Goal: Transaction & Acquisition: Purchase product/service

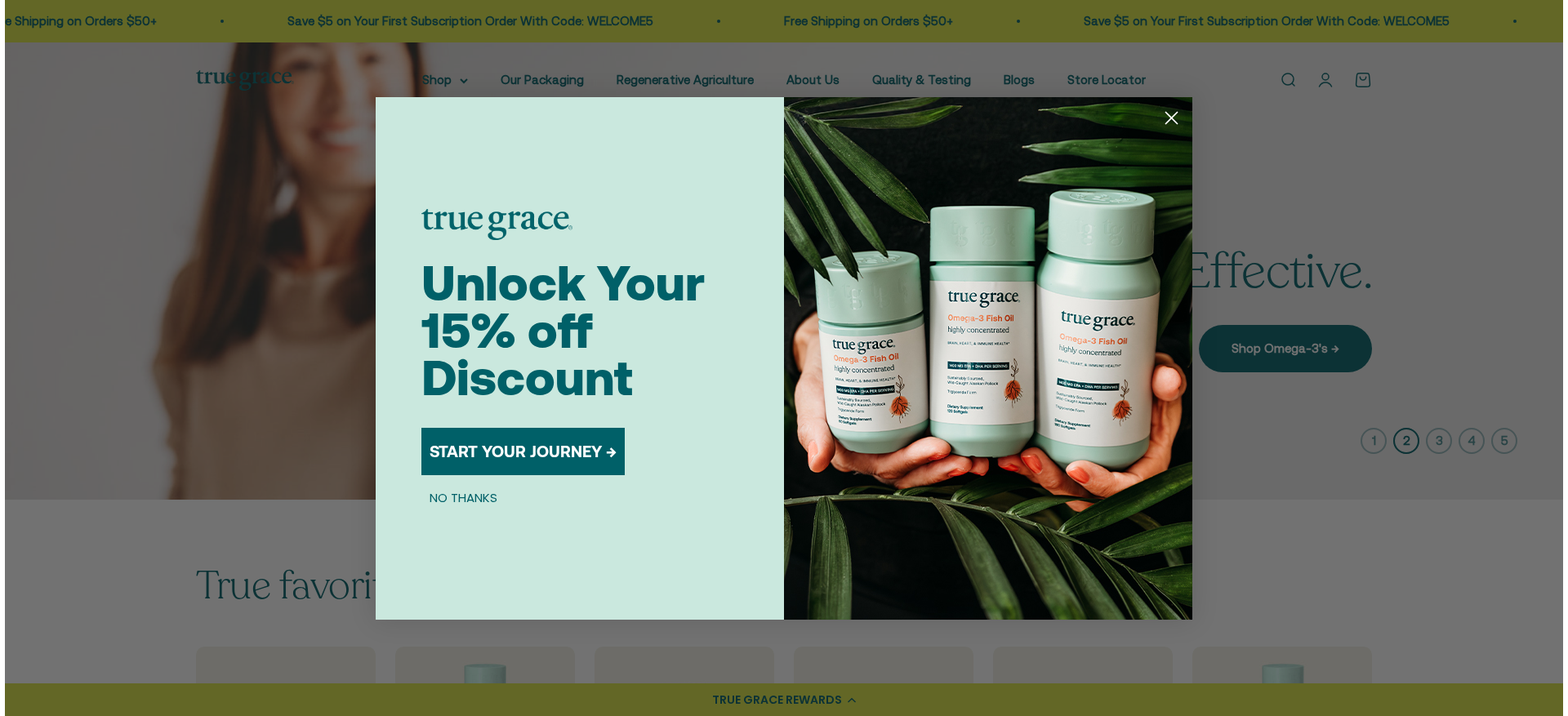
scroll to position [3, 0]
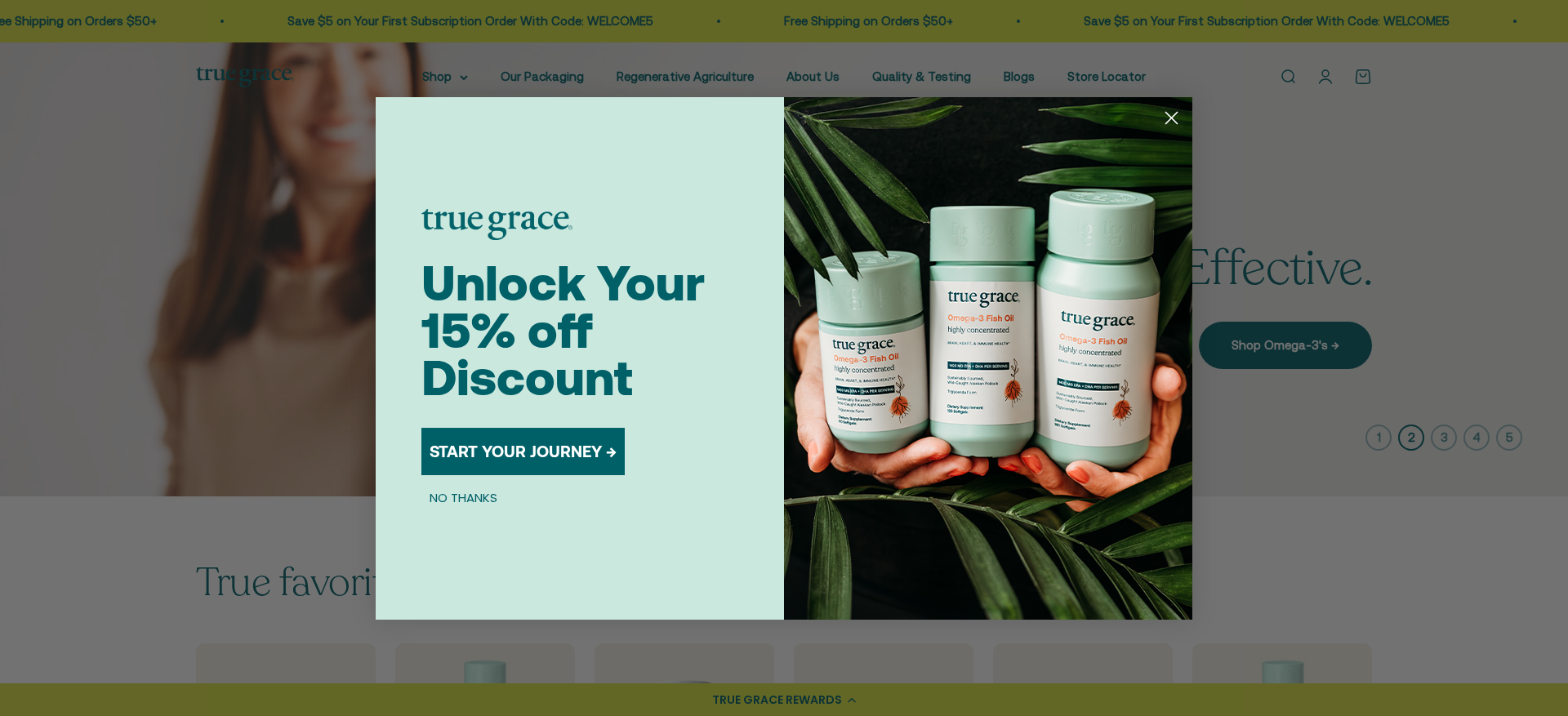
click at [1175, 116] on icon "Close dialog" at bounding box center [1172, 118] width 12 height 12
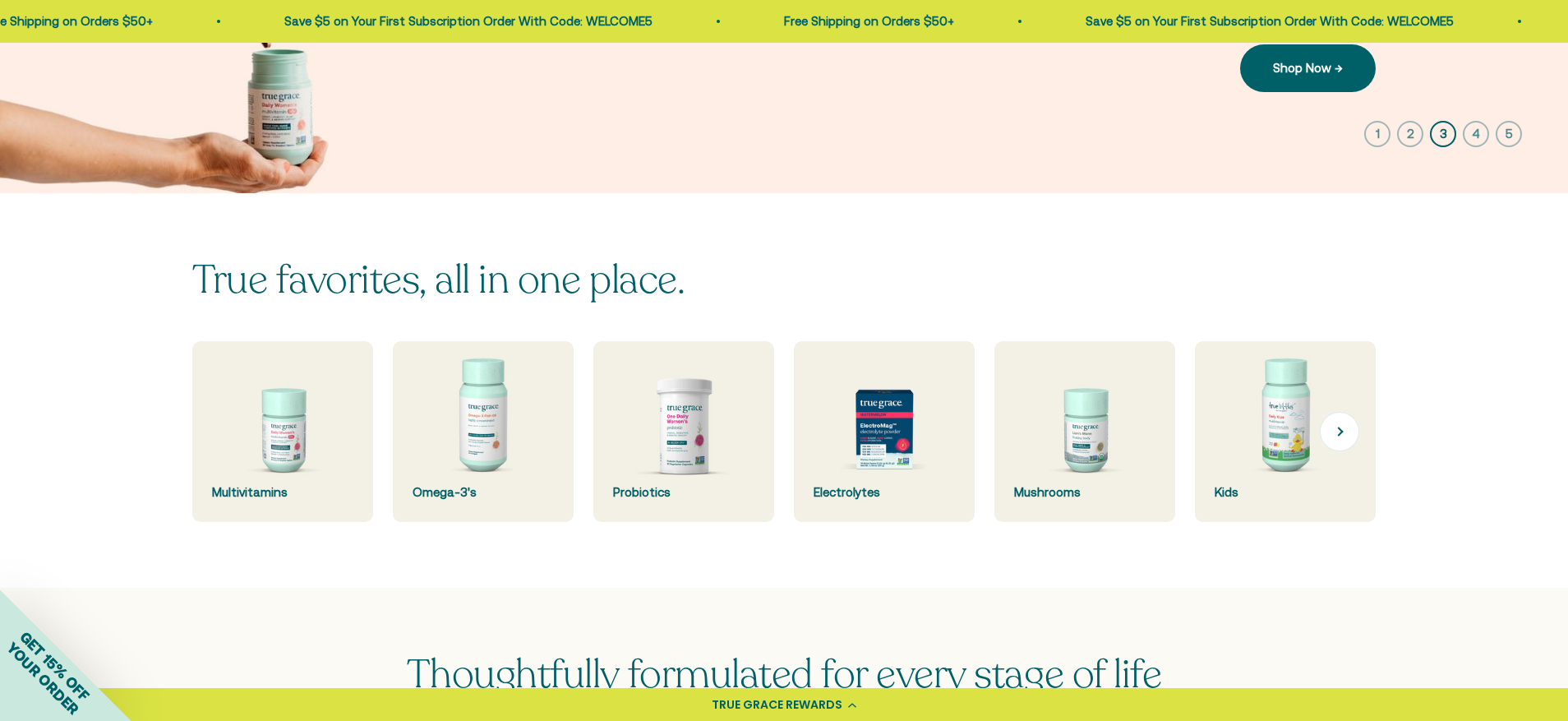
scroll to position [347, 0]
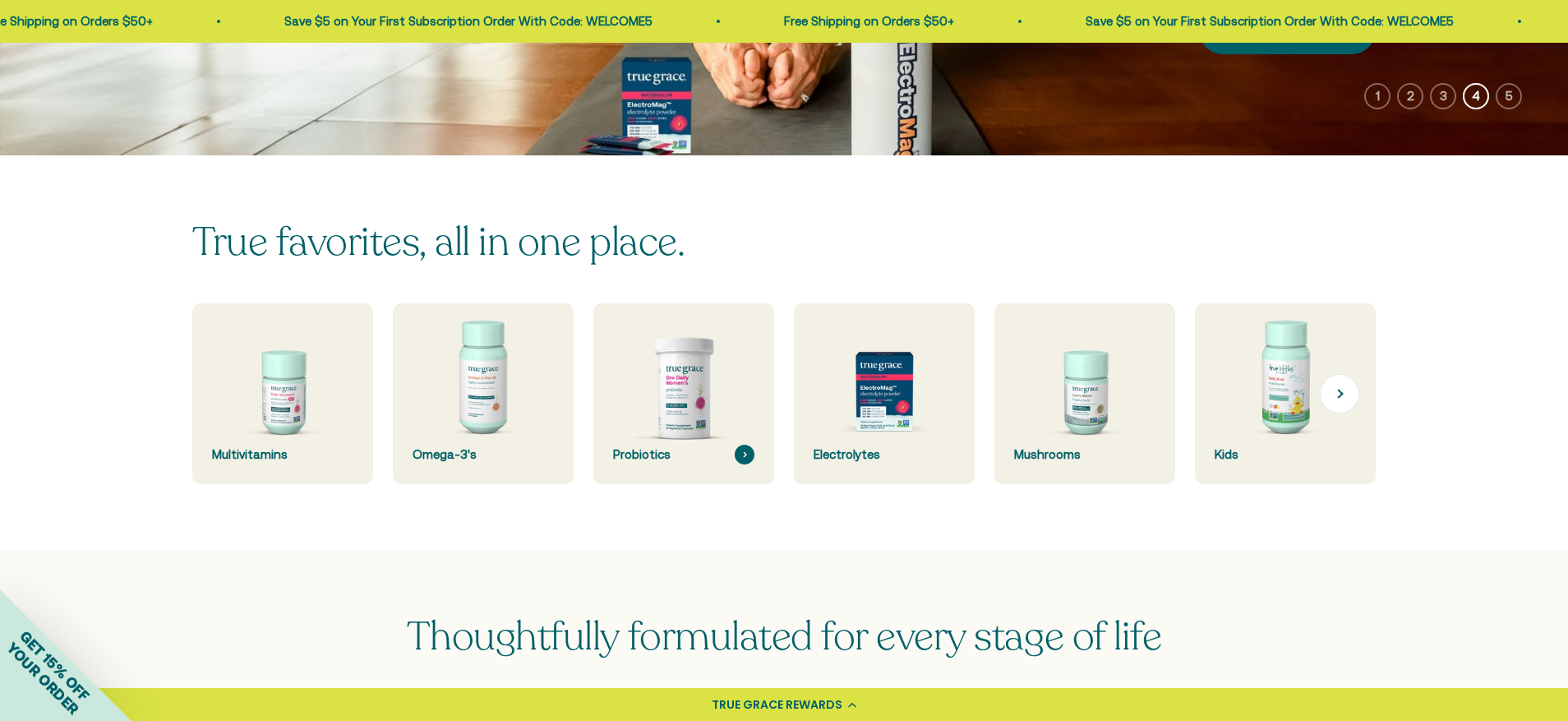
click at [643, 452] on div "Probiotics" at bounding box center [683, 455] width 142 height 19
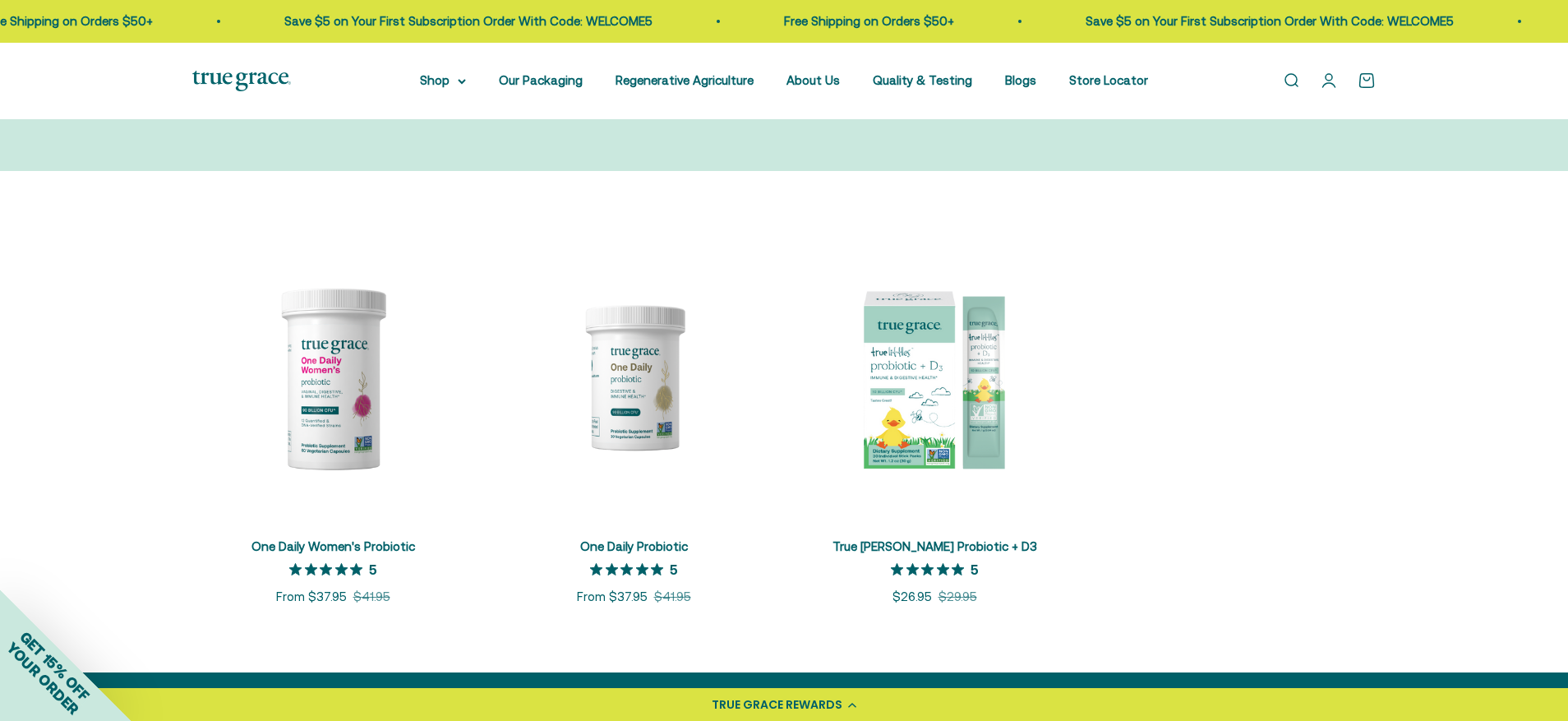
scroll to position [227, 0]
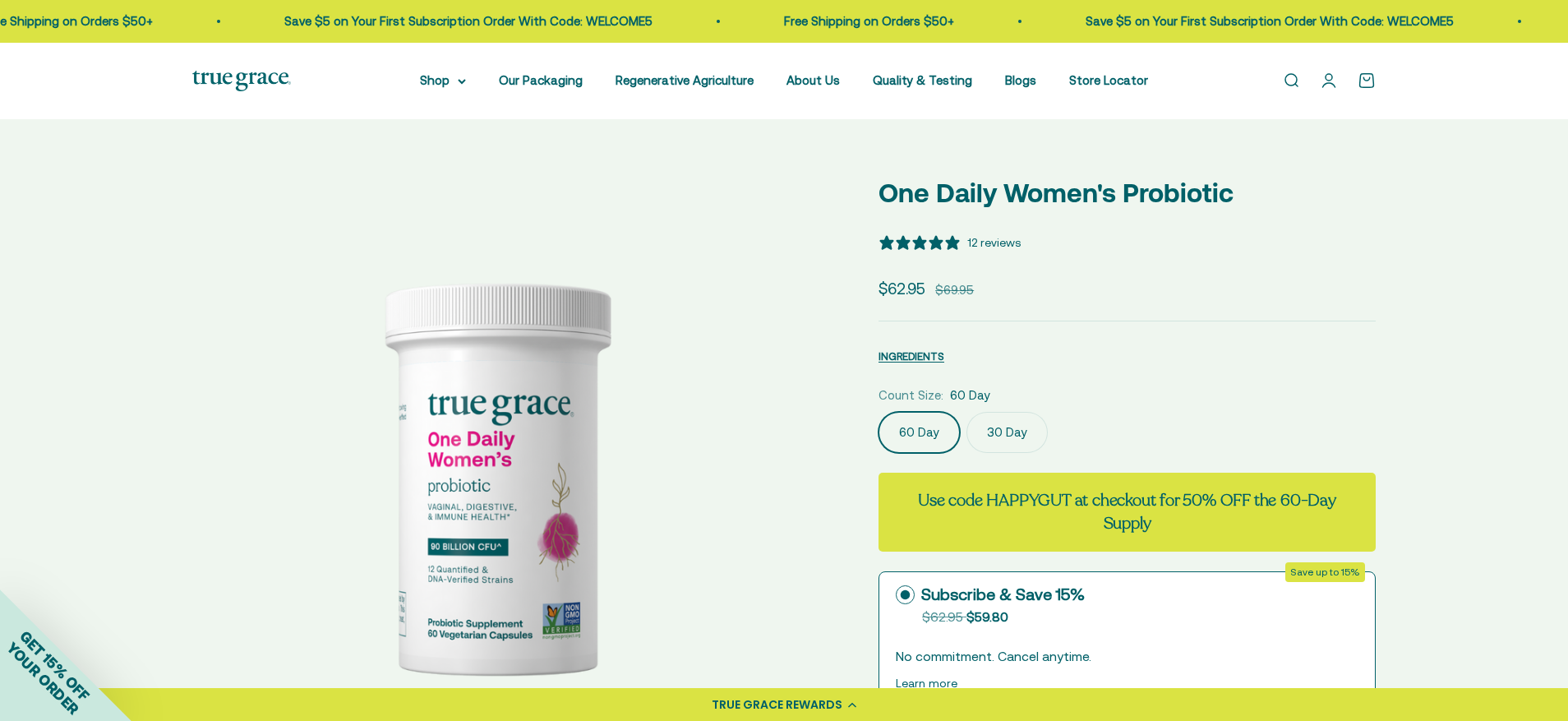
select select "3"
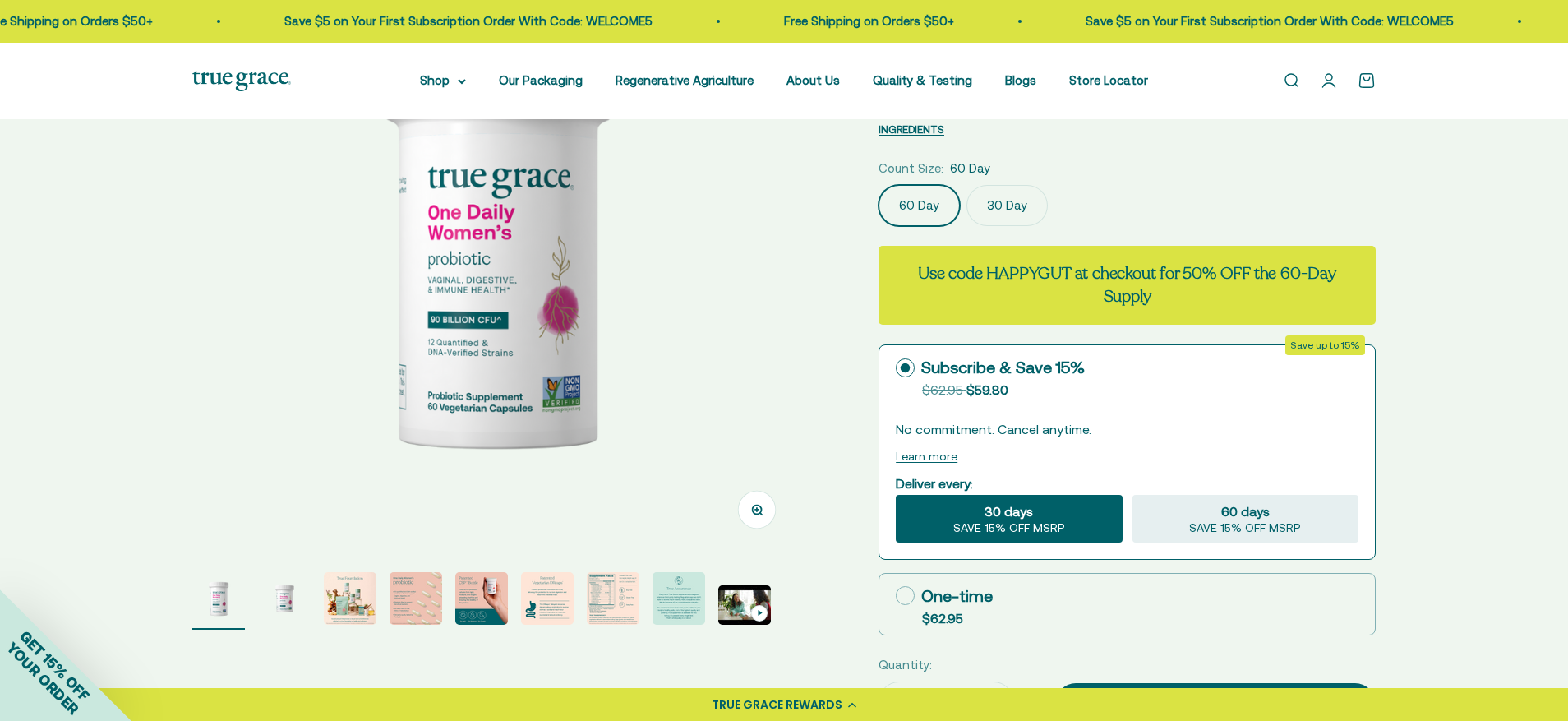
scroll to position [247, 0]
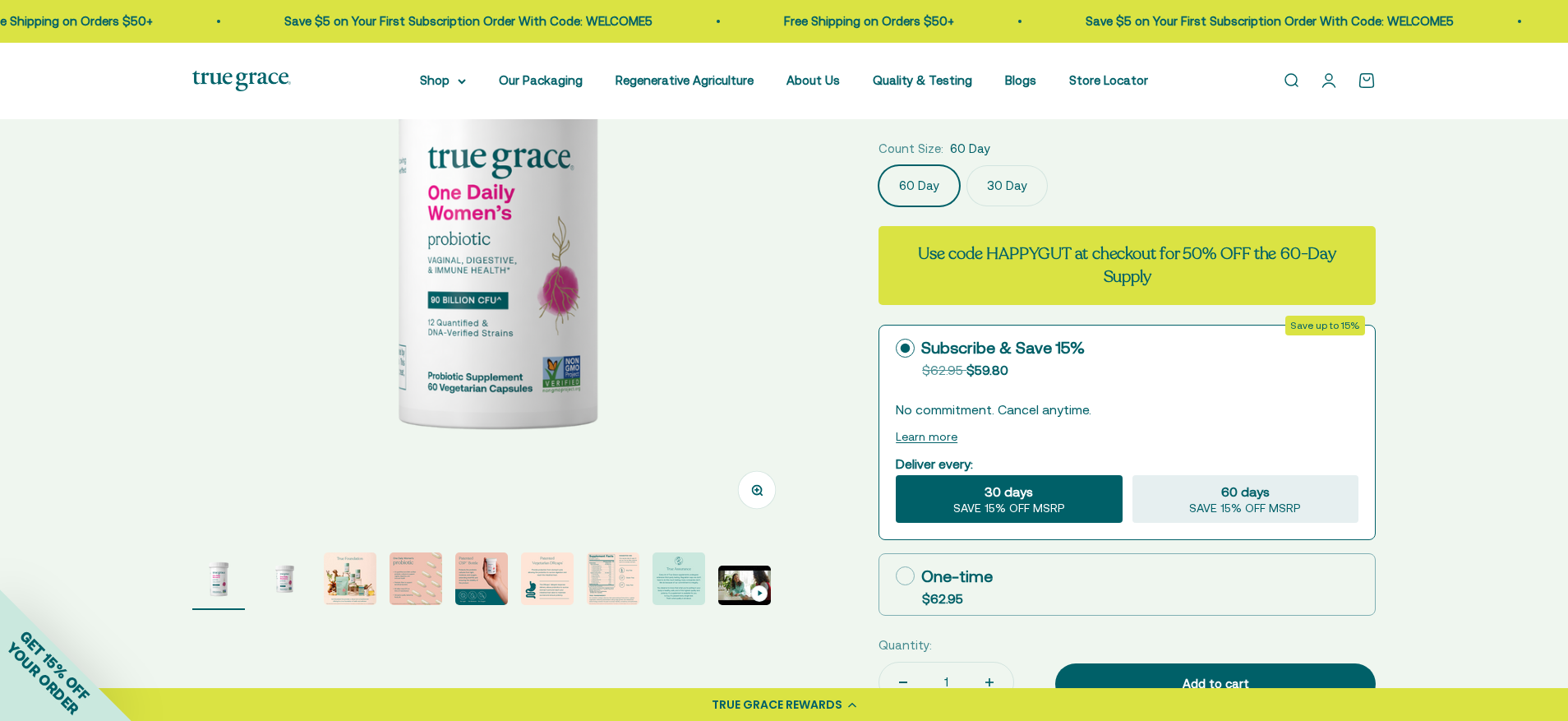
click at [603, 580] on img "Go to item 7" at bounding box center [613, 578] width 53 height 53
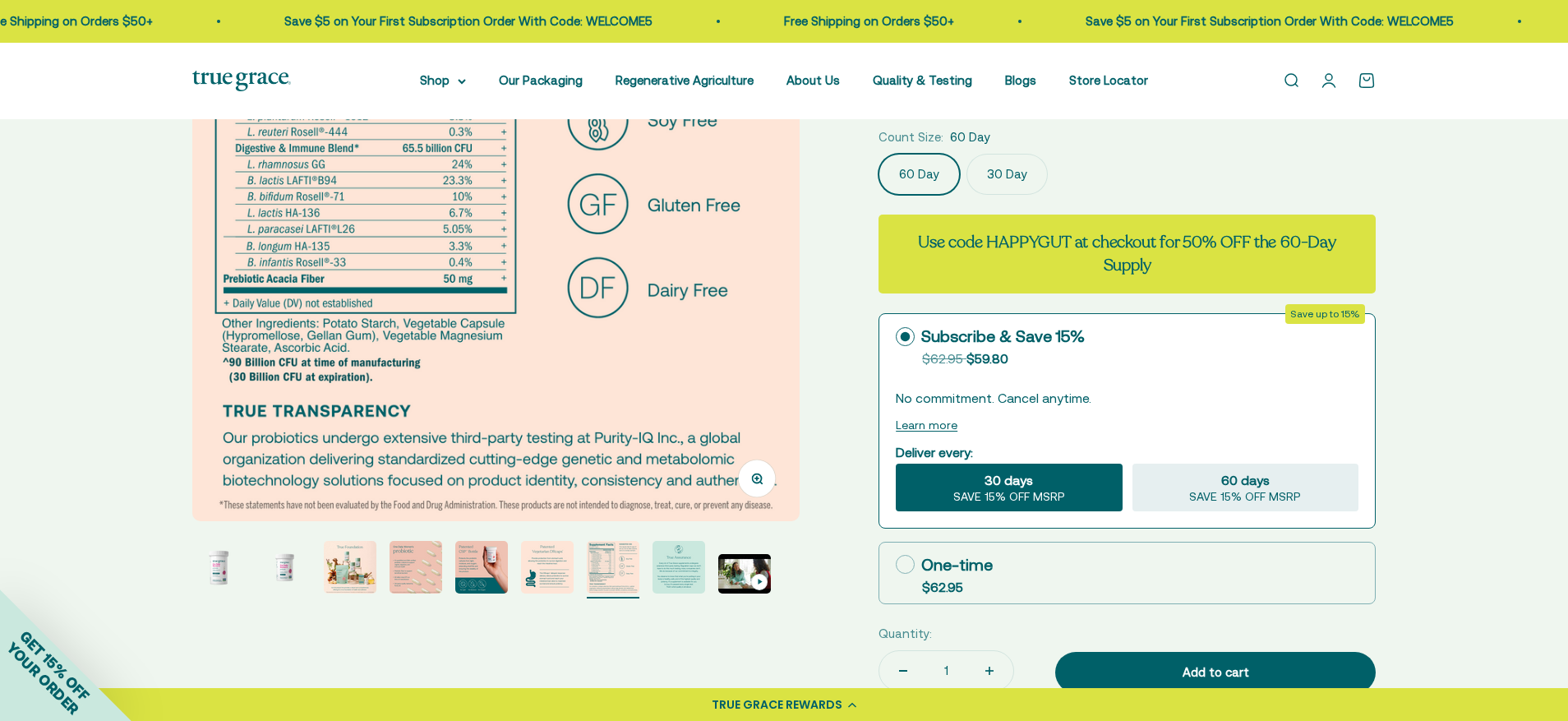
scroll to position [0, 3763]
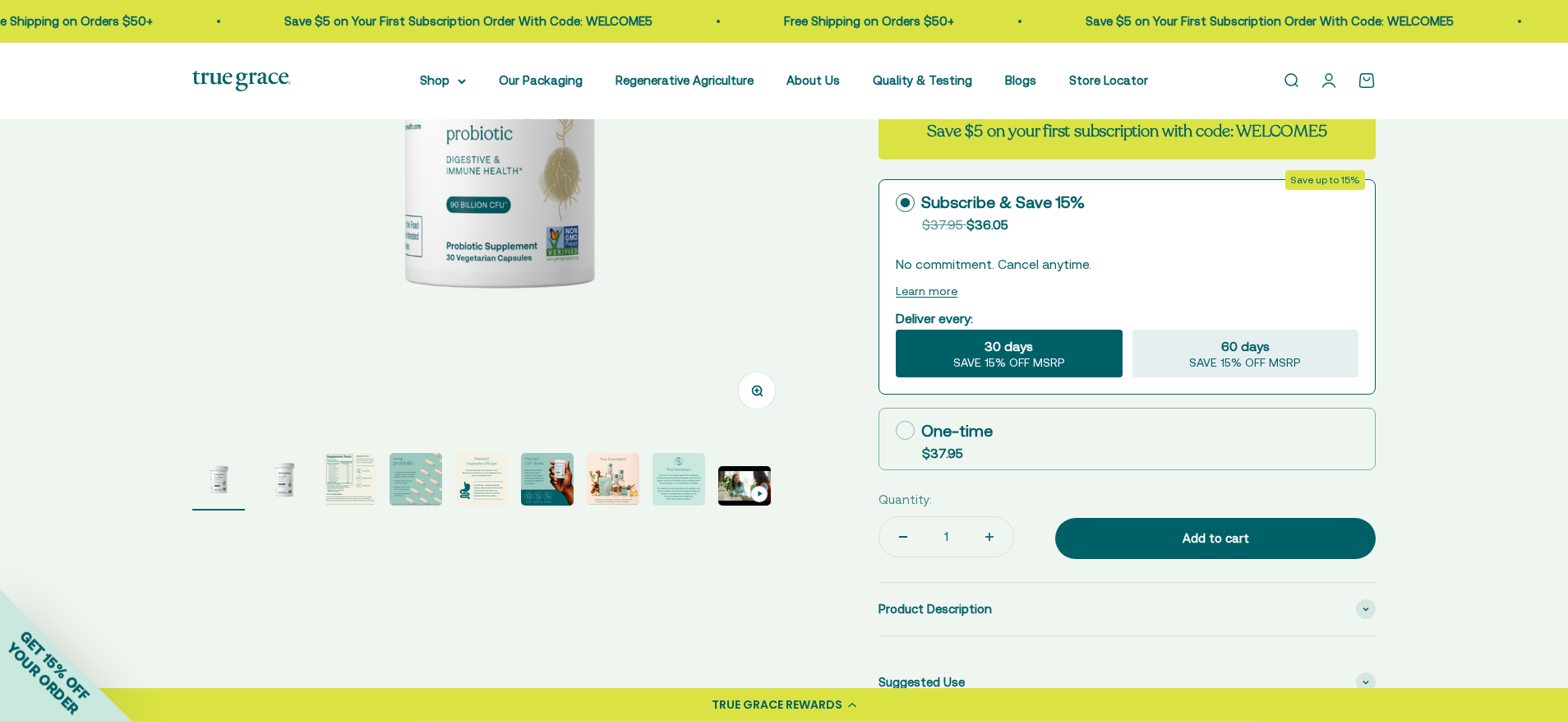
scroll to position [352, 0]
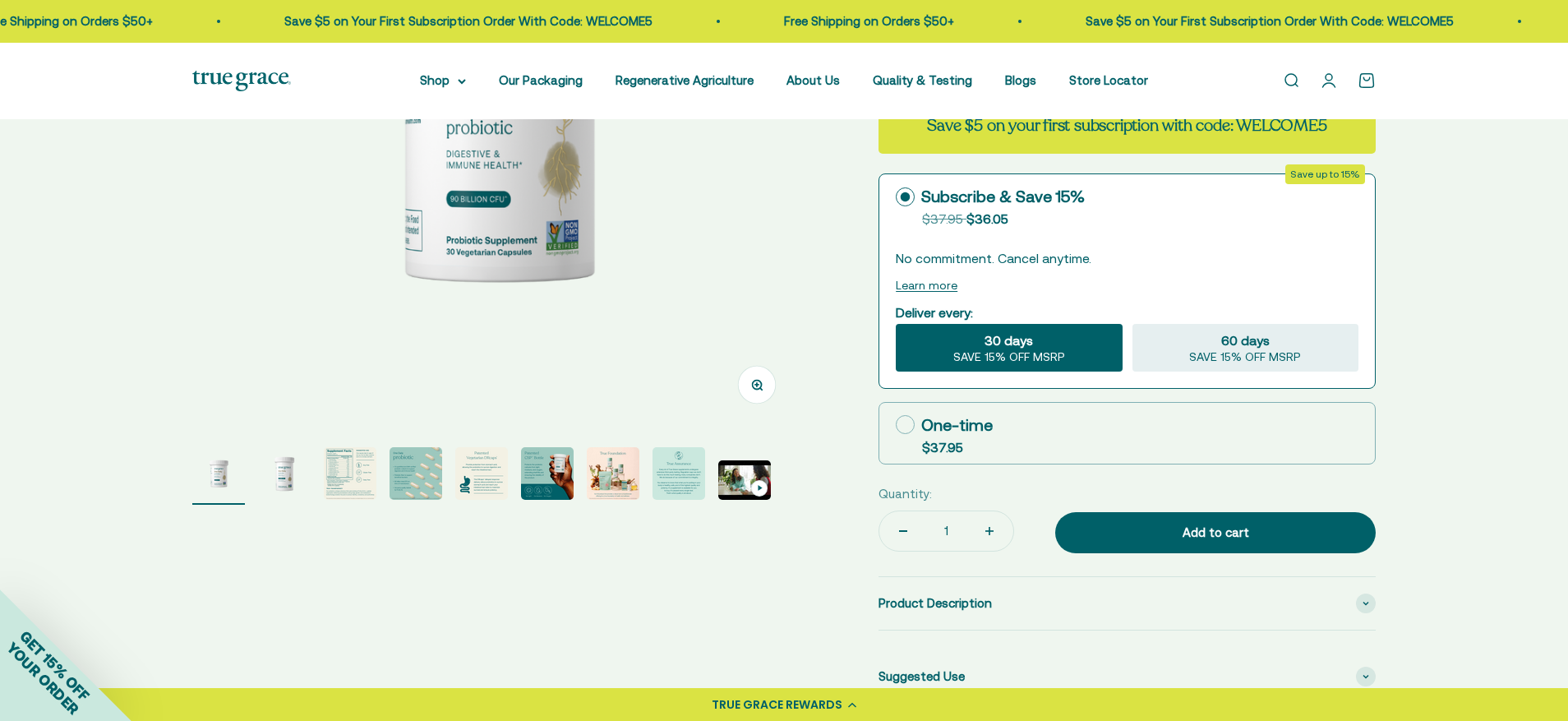
select select "3"
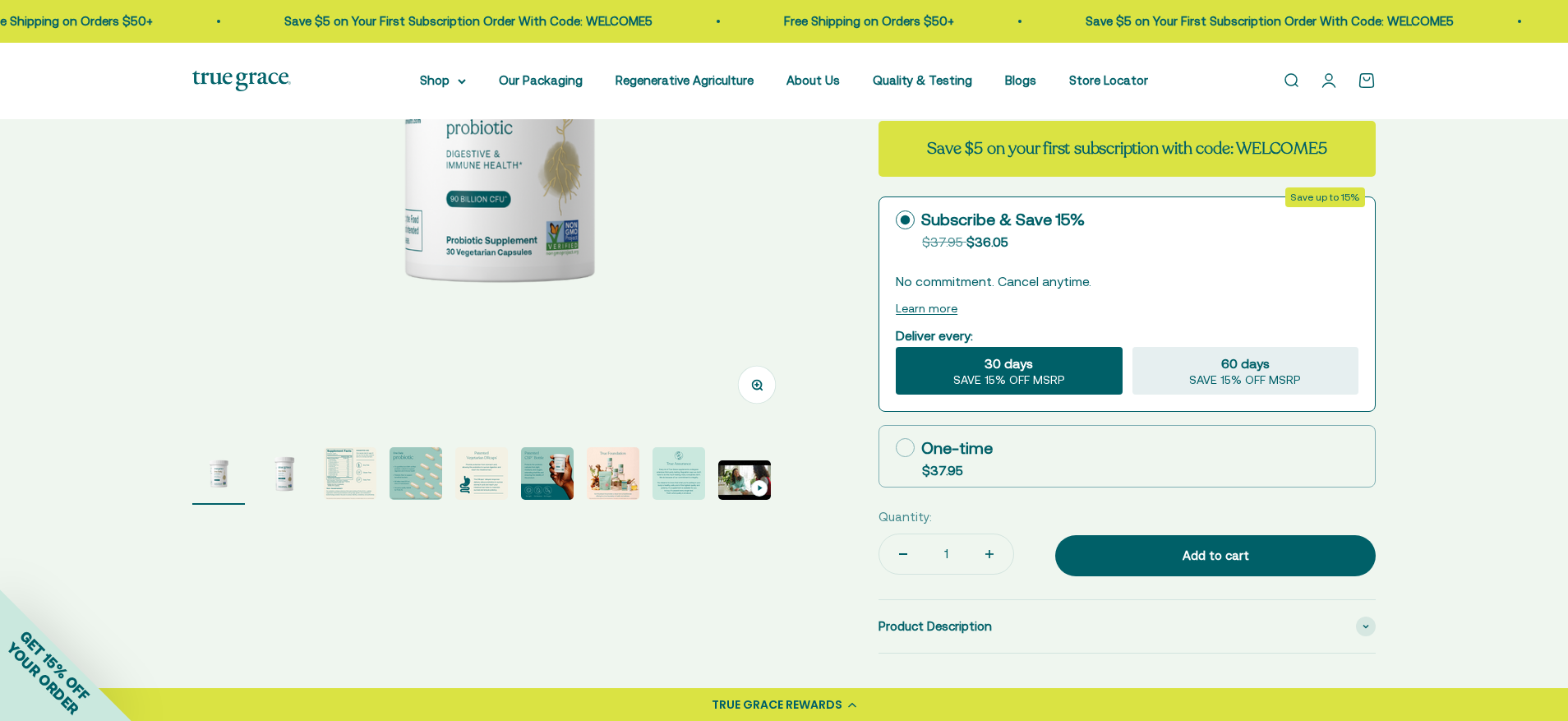
click at [346, 471] on img "Go to item 3" at bounding box center [350, 473] width 53 height 53
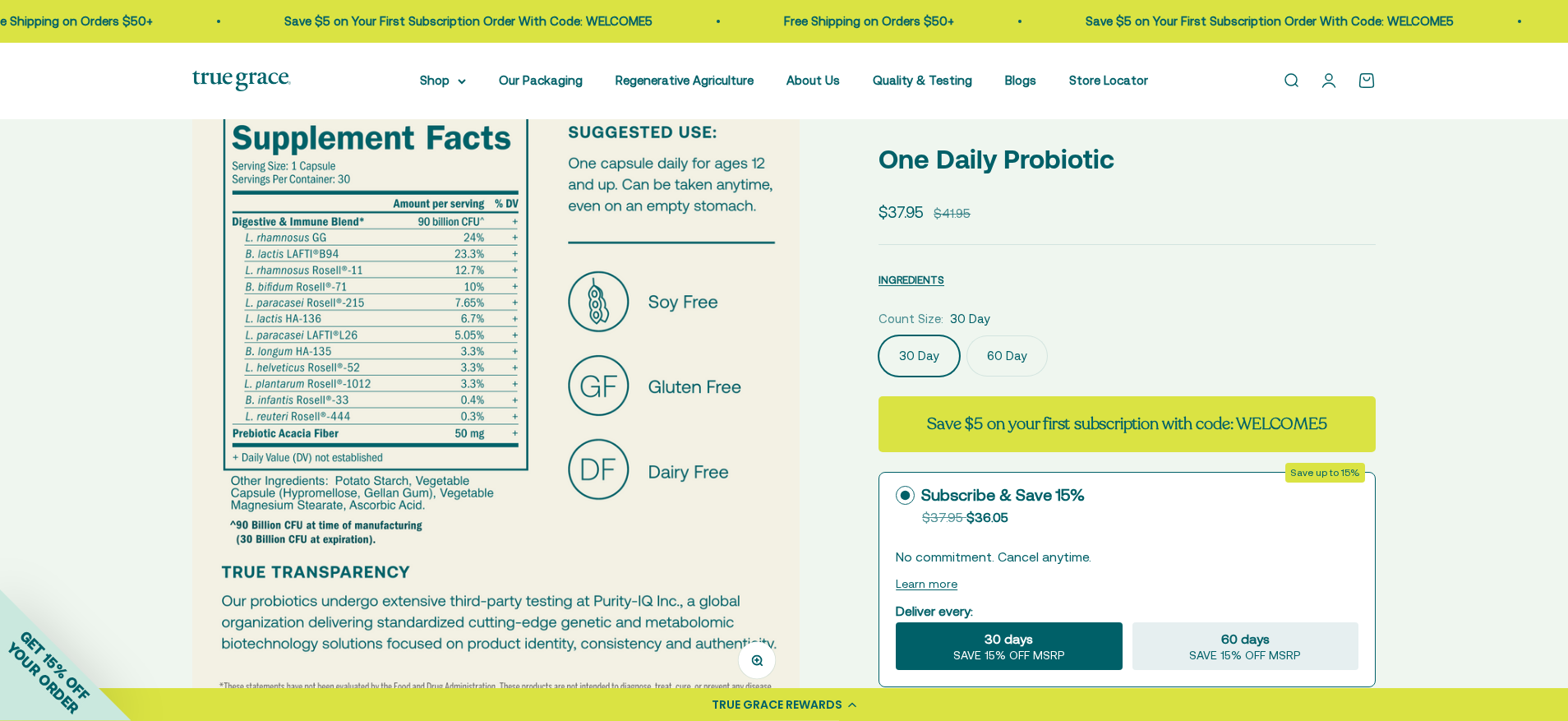
scroll to position [0, 0]
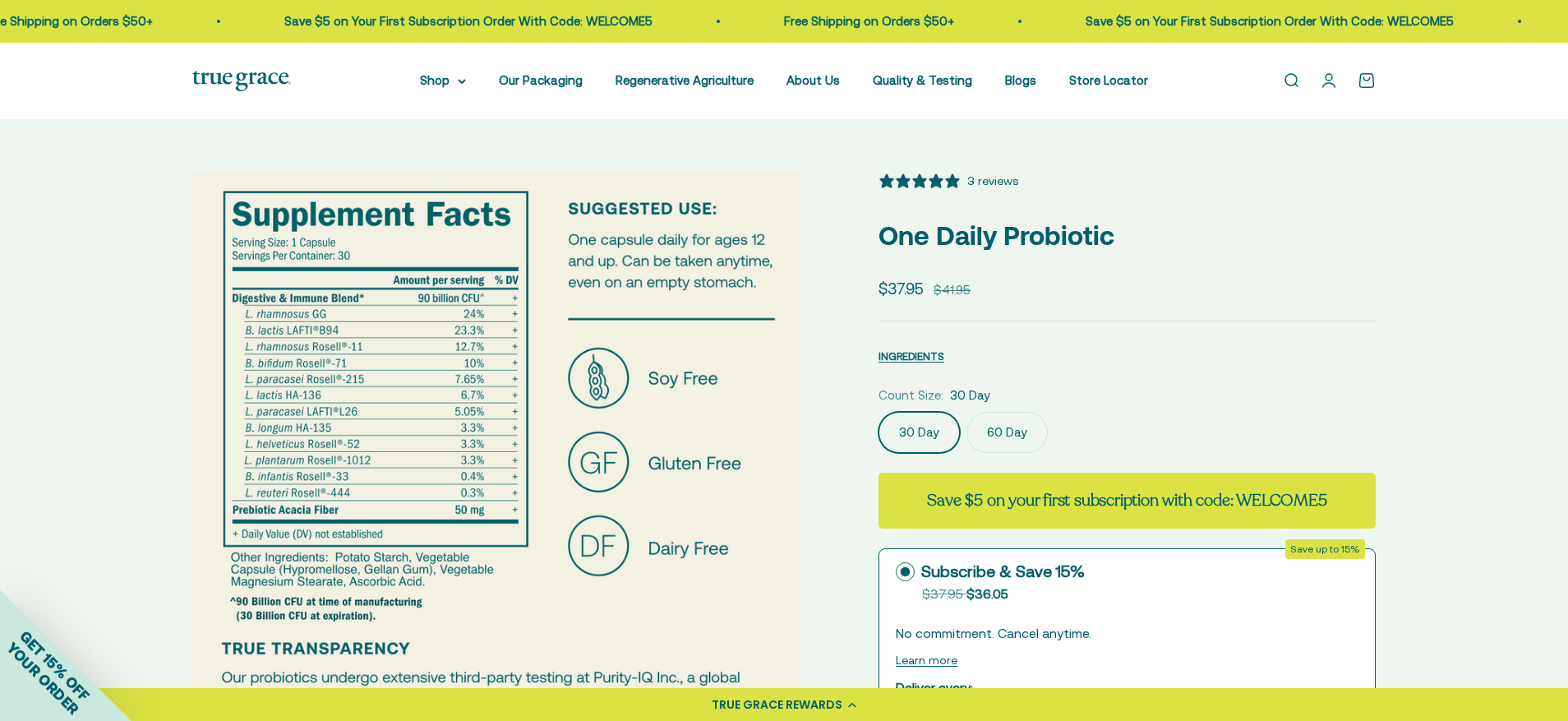
click at [1006, 430] on label "60 Day" at bounding box center [1007, 432] width 81 height 42
click at [879, 412] on input "60 Day" at bounding box center [878, 411] width 1 height 1
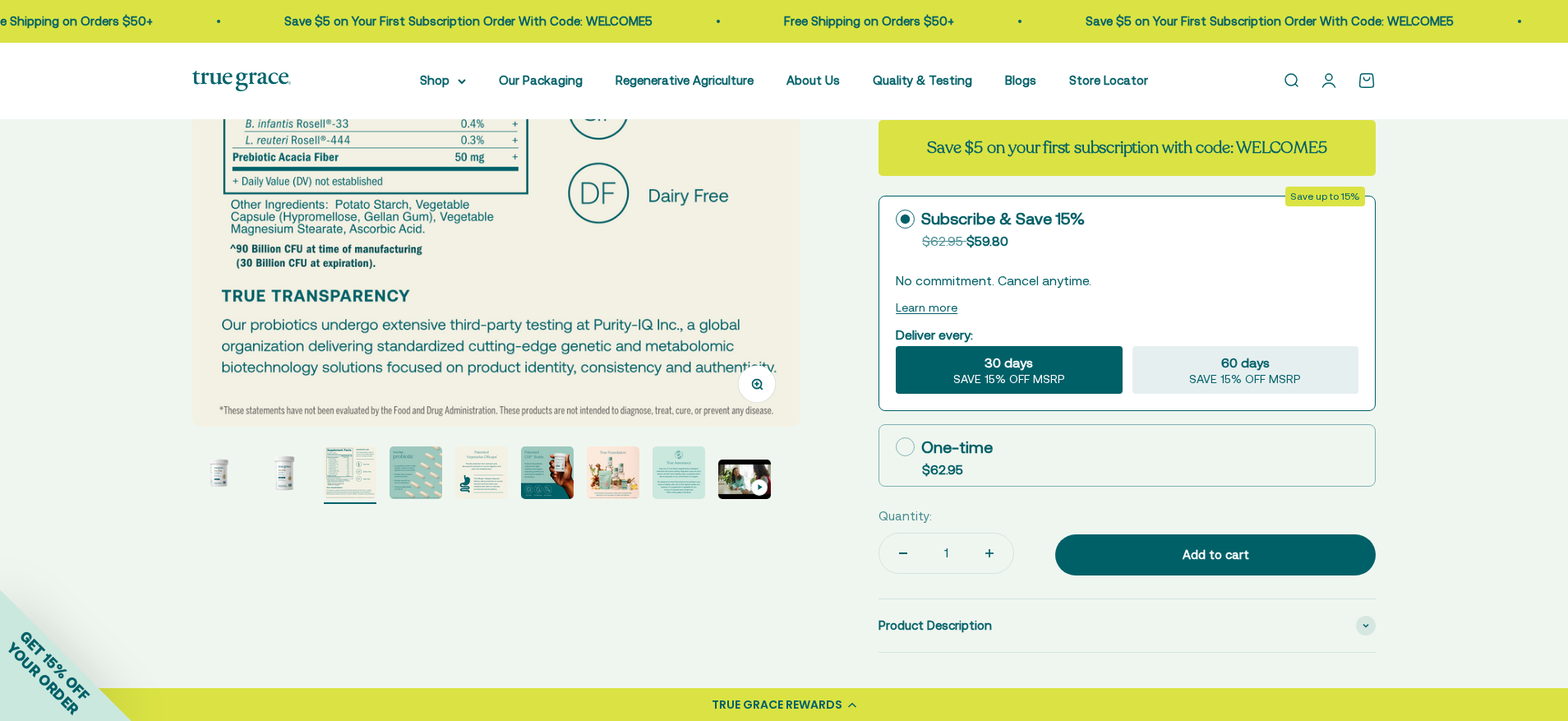
scroll to position [319, 0]
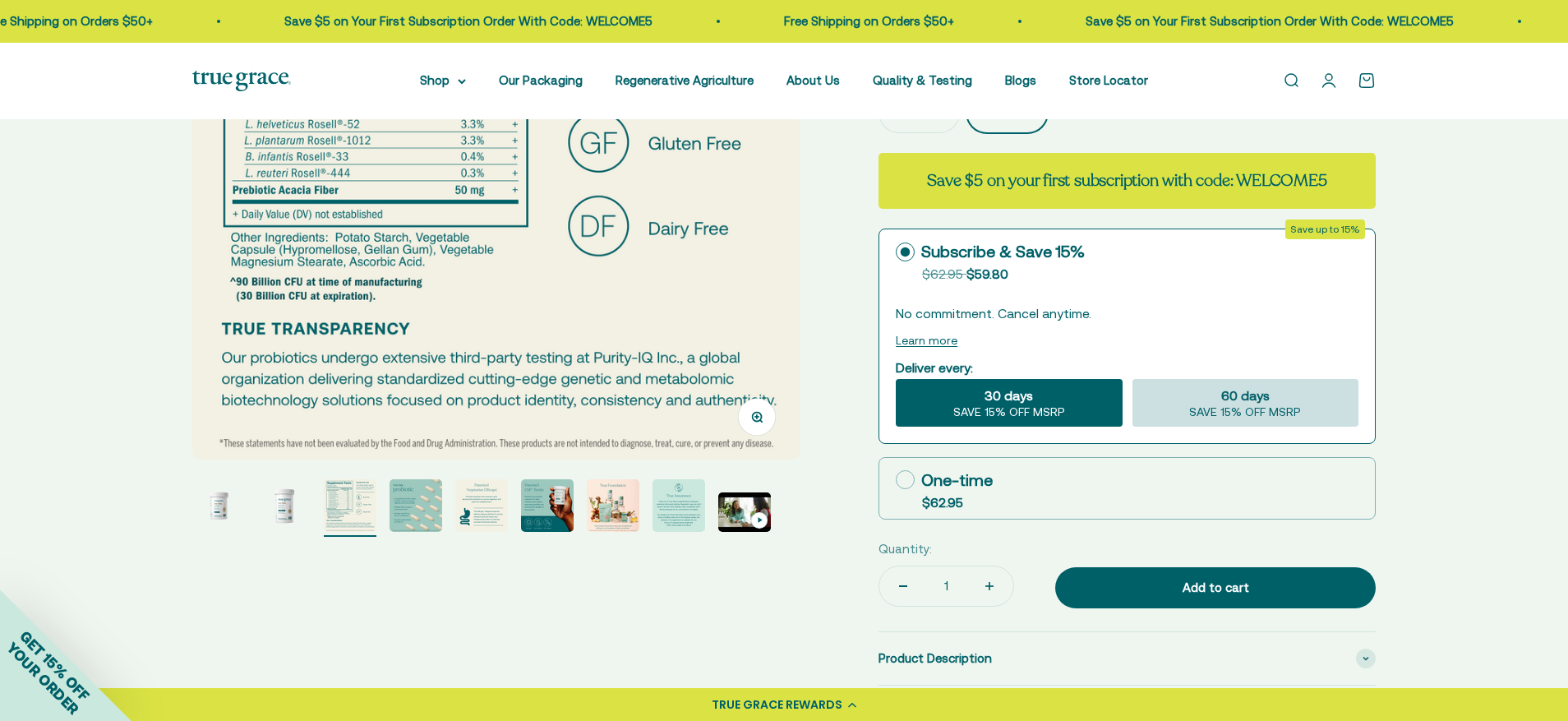
click at [1264, 401] on span "60 days" at bounding box center [1246, 395] width 48 height 19
click at [1133, 379] on input "60 days SAVE 15% OFF MSRP" at bounding box center [1132, 378] width 1 height 1
radio input "true"
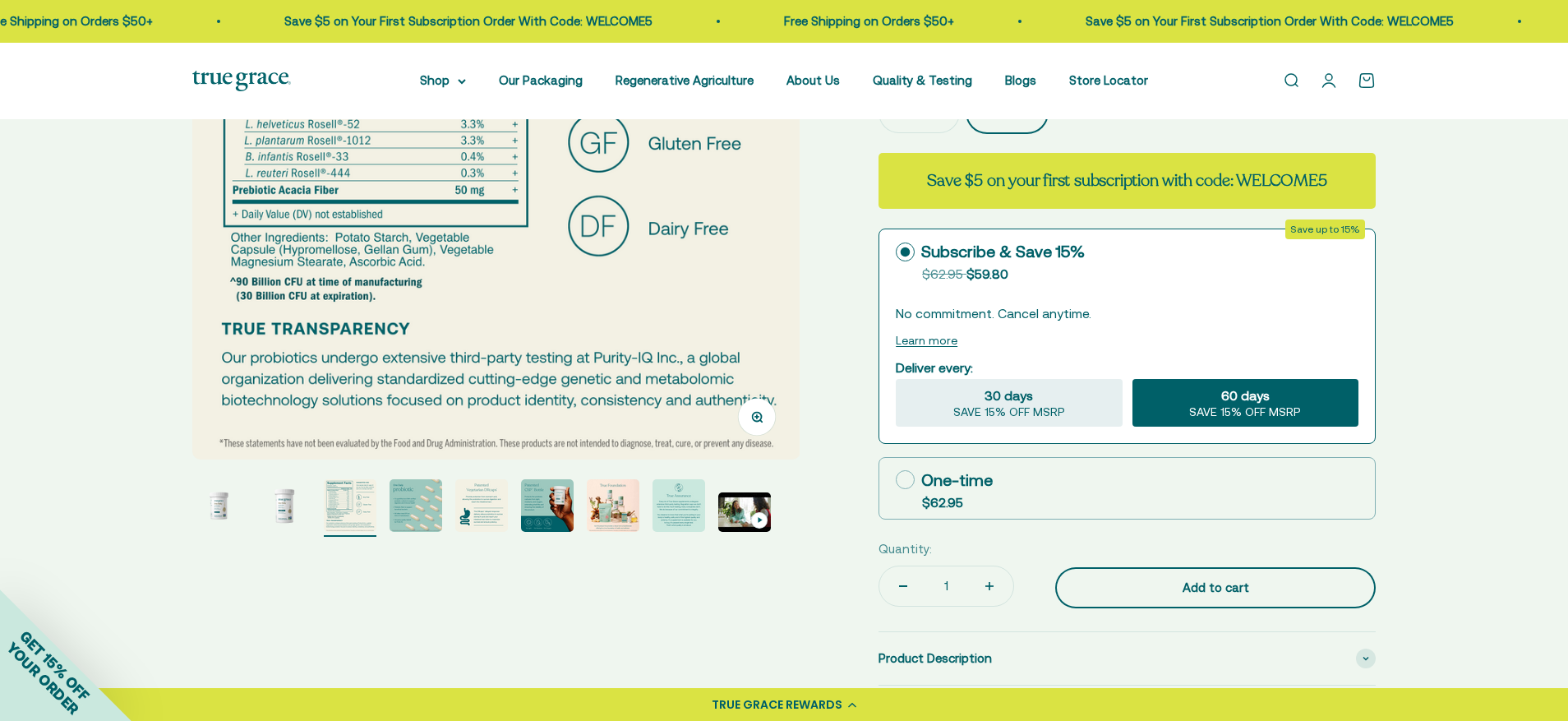
click at [1178, 580] on div "Add to cart" at bounding box center [1216, 588] width 255 height 19
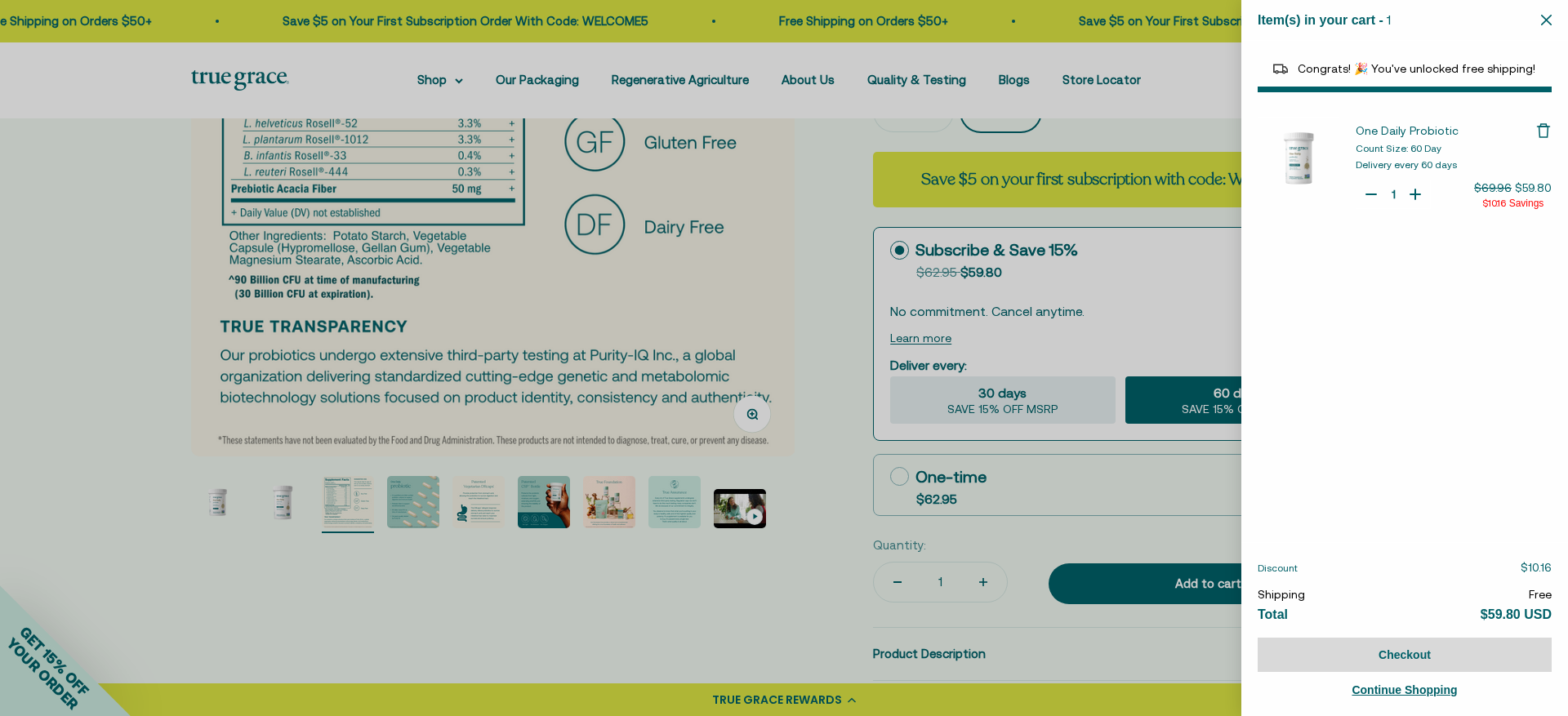
select select "44878154563798"
select select "40055698129088"
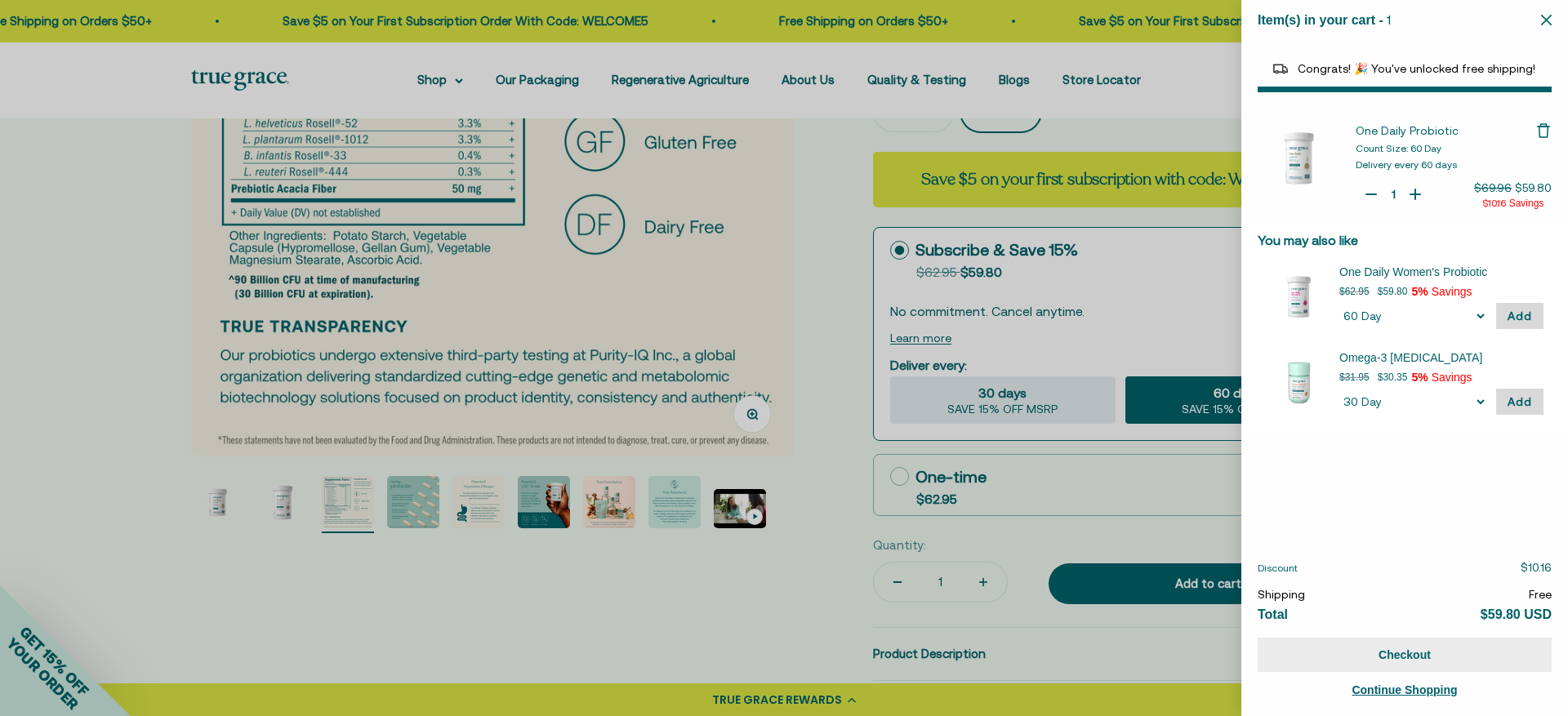
click at [1376, 656] on button "Checkout" at bounding box center [1405, 655] width 294 height 35
